Goal: Task Accomplishment & Management: Complete application form

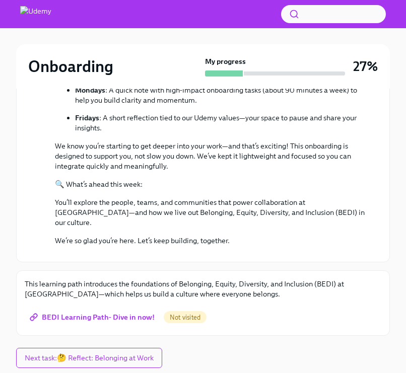
scroll to position [397, 0]
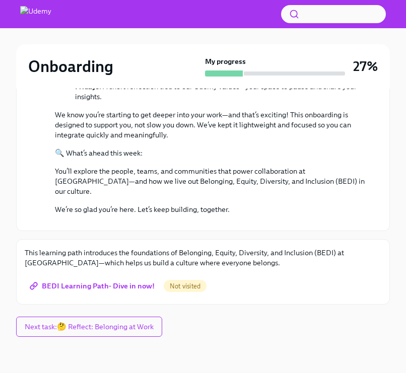
click at [115, 284] on span "BEDI Learning Path- Dive in now!" at bounding box center [93, 286] width 123 height 10
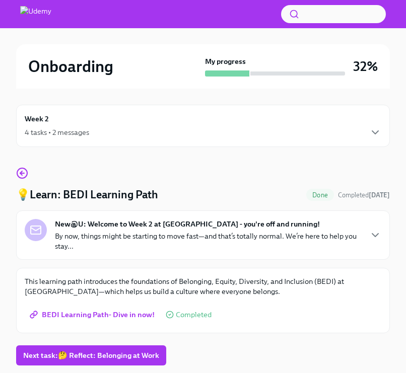
scroll to position [29, 0]
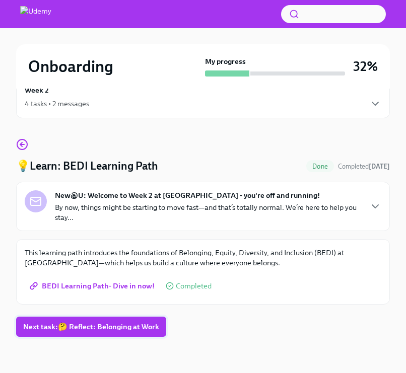
click at [114, 327] on span "Next task : 🤔 Reflect: Belonging at Work" at bounding box center [91, 327] width 136 height 10
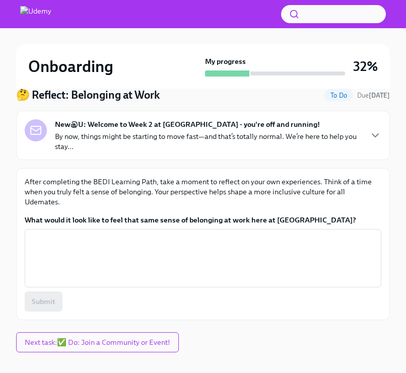
scroll to position [105, 0]
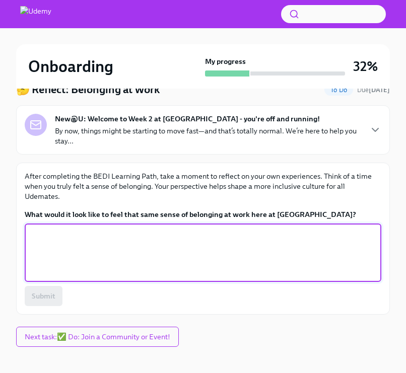
click at [143, 229] on textarea "What would it look like to feel that same sense of belonging at work here at [G…" at bounding box center [203, 253] width 344 height 48
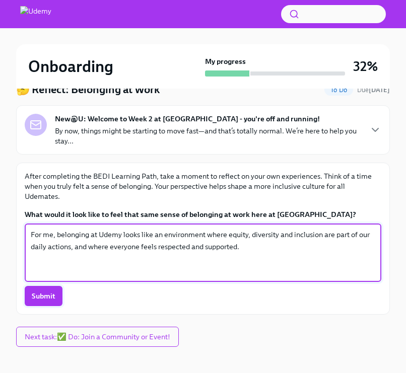
type textarea "For me, belonging at Udemy looks like an environment where equity, diversity an…"
click at [47, 291] on span "Submit" at bounding box center [44, 296] width 24 height 10
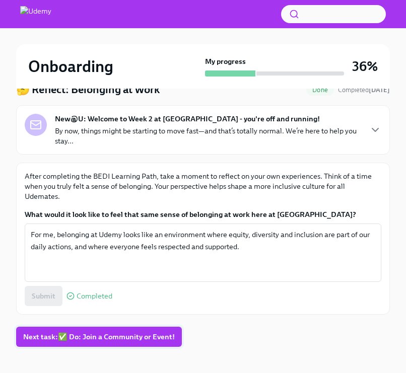
click at [102, 332] on span "Next task : ✅ Do: Join a Community or Event!" at bounding box center [99, 337] width 152 height 10
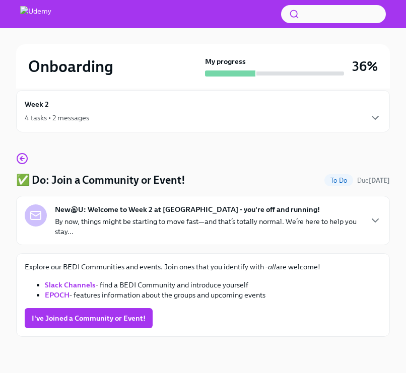
click at [68, 284] on link "Slack Channels" at bounding box center [70, 284] width 51 height 9
click at [118, 316] on span "I've Joined a Community or Event!" at bounding box center [89, 318] width 114 height 10
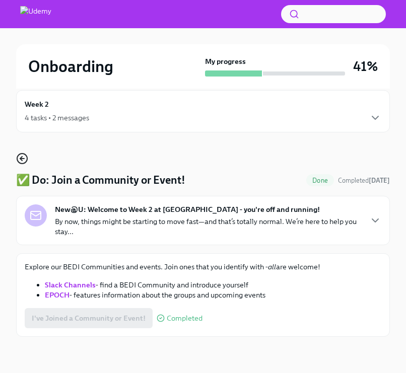
click at [23, 157] on icon "button" at bounding box center [22, 159] width 12 height 12
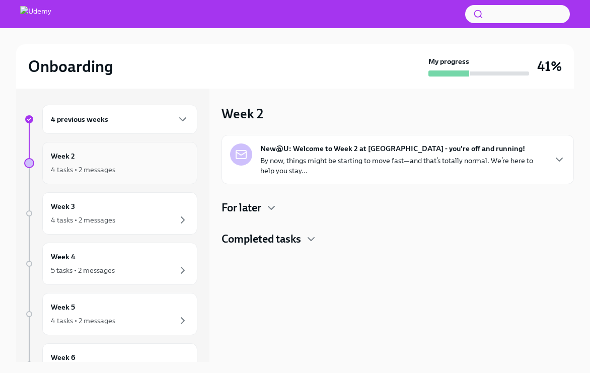
click at [162, 173] on div "4 tasks • 2 messages" at bounding box center [120, 170] width 138 height 12
click at [240, 211] on h4 "For later" at bounding box center [242, 207] width 40 height 15
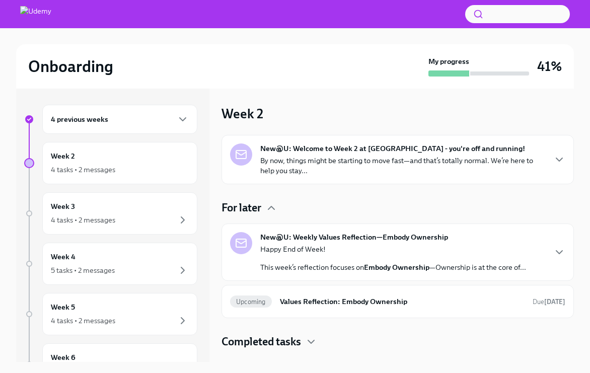
scroll to position [1, 0]
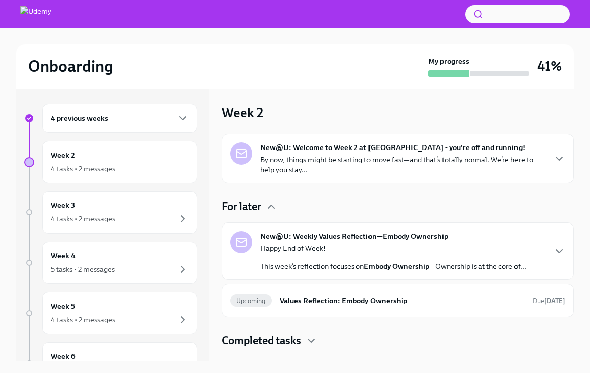
click at [247, 344] on h4 "Completed tasks" at bounding box center [262, 340] width 80 height 15
